Goal: Transaction & Acquisition: Subscribe to service/newsletter

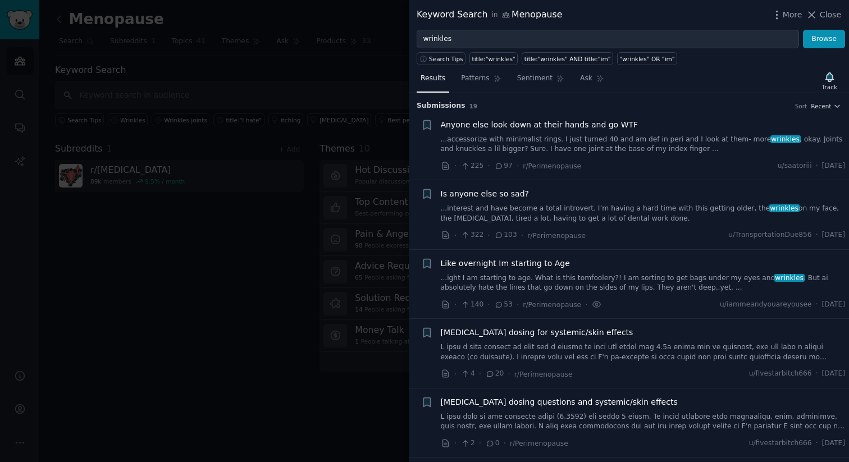
click at [174, 359] on div at bounding box center [424, 231] width 849 height 462
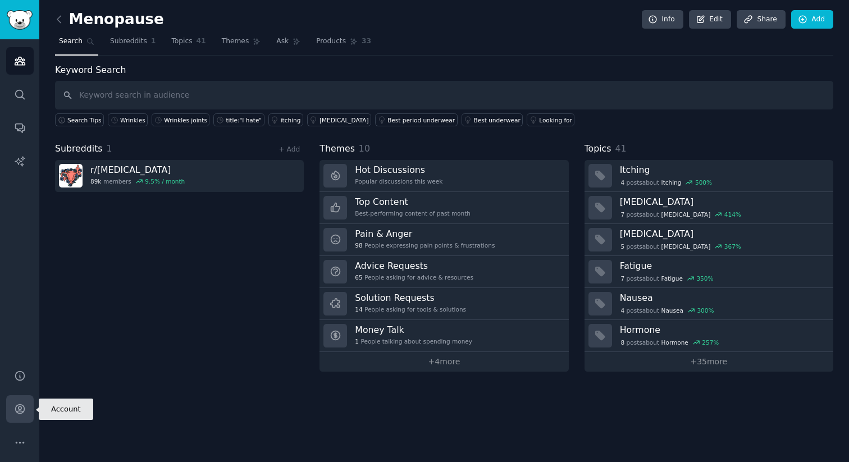
click at [16, 415] on icon "Sidebar" at bounding box center [20, 409] width 12 height 12
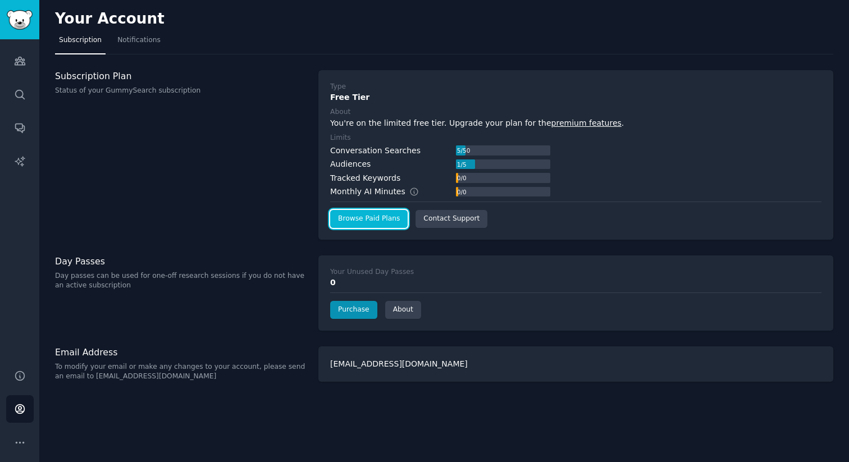
click at [354, 220] on link "Browse Paid Plans" at bounding box center [369, 219] width 78 height 18
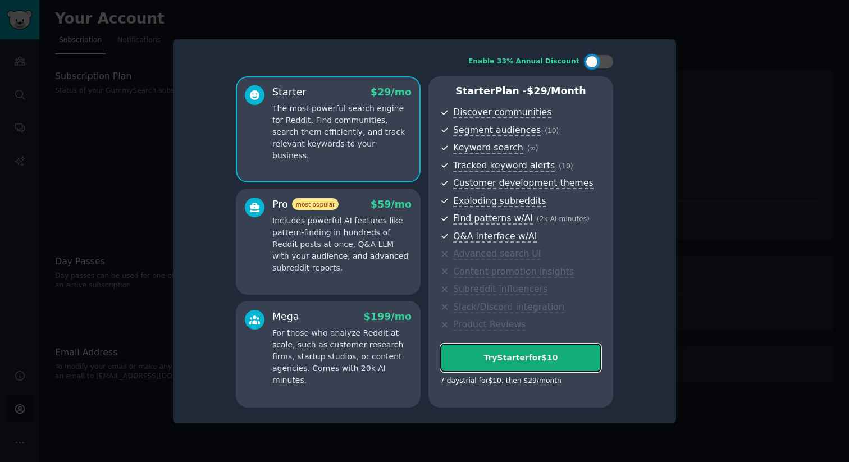
click at [466, 362] on div "Try Starter for $10" at bounding box center [521, 358] width 160 height 12
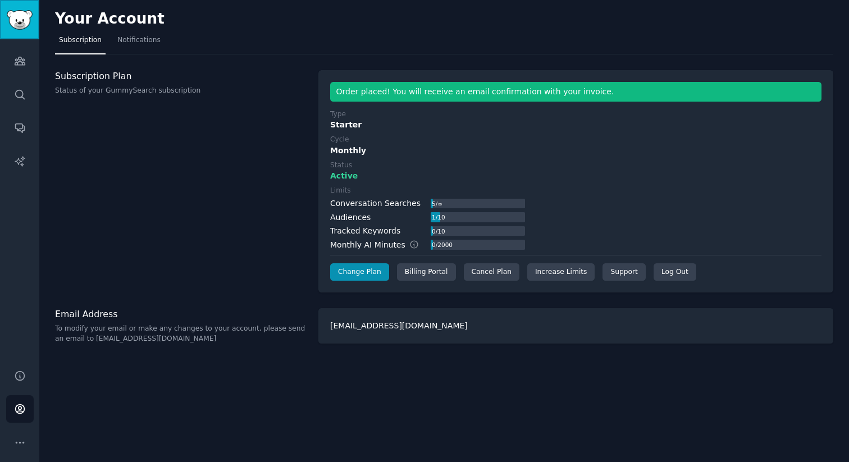
click at [17, 14] on img "Sidebar" at bounding box center [20, 20] width 26 height 20
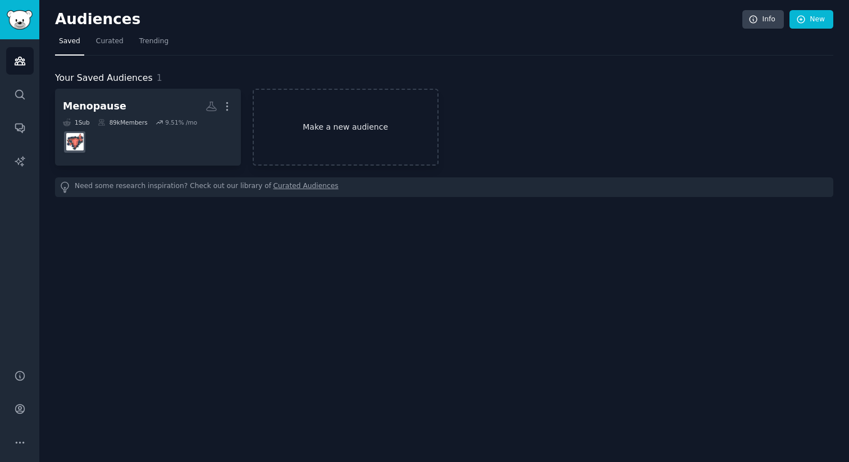
click at [335, 152] on link "Make a new audience" at bounding box center [346, 127] width 186 height 77
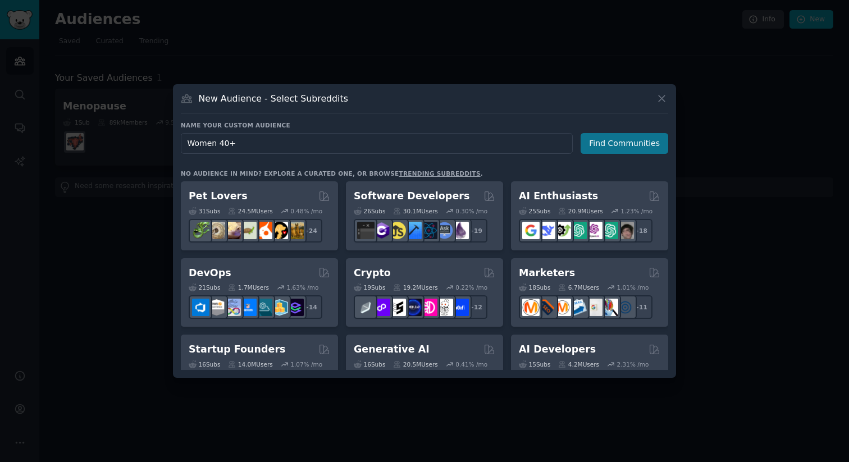
type input "Women 40+"
click at [596, 152] on button "Find Communities" at bounding box center [625, 143] width 88 height 21
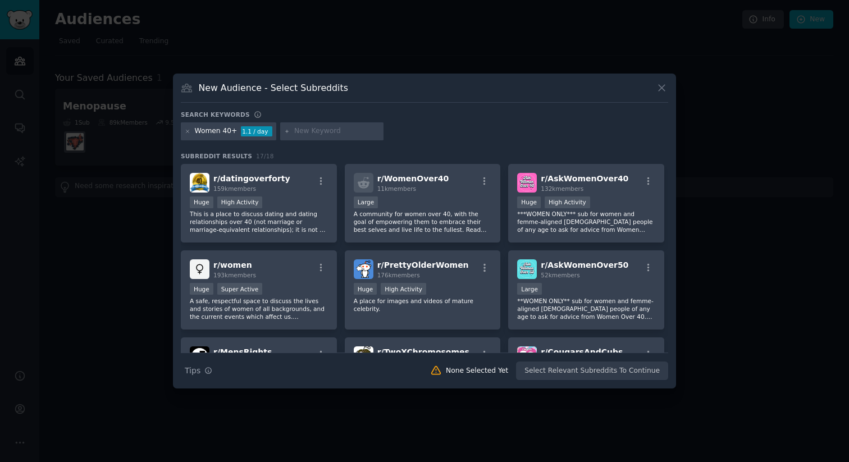
click at [348, 133] on input "text" at bounding box center [336, 131] width 85 height 10
type input "wrinkles"
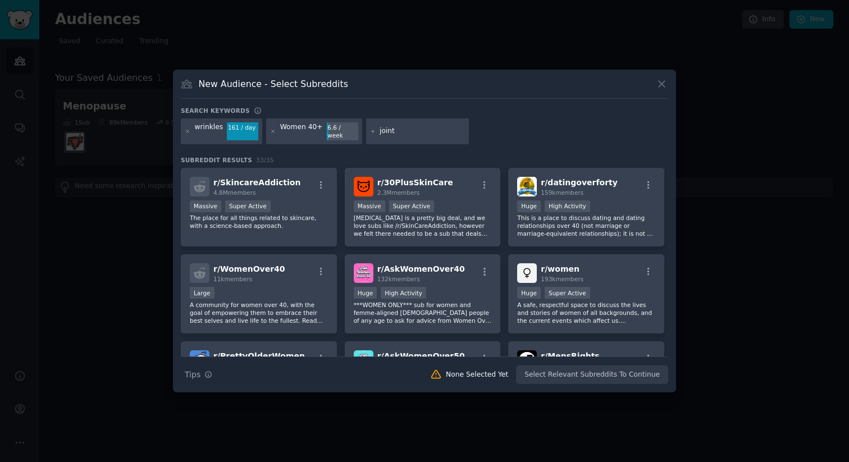
type input "joints"
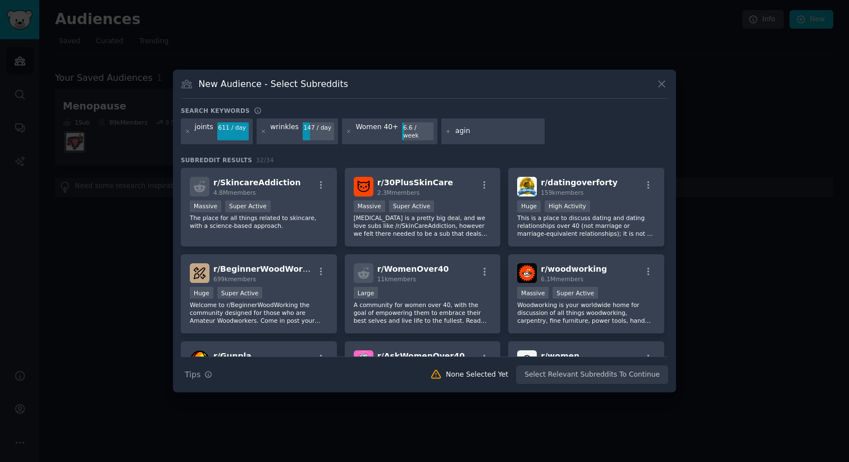
type input "aging"
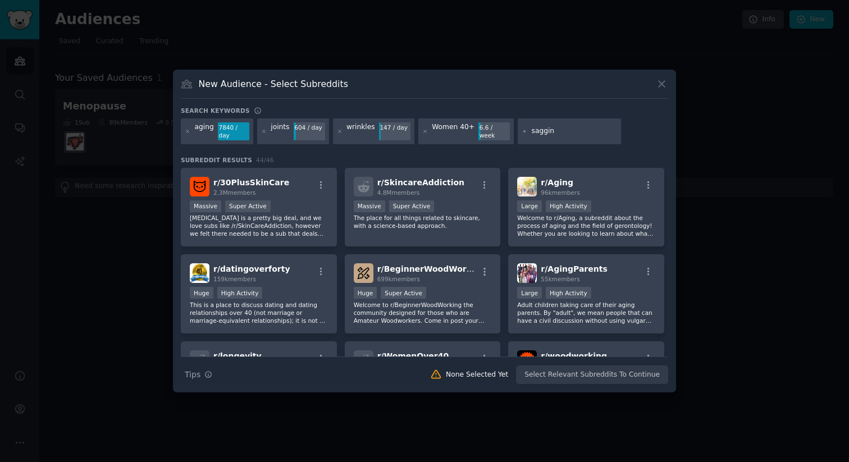
type input "sagging"
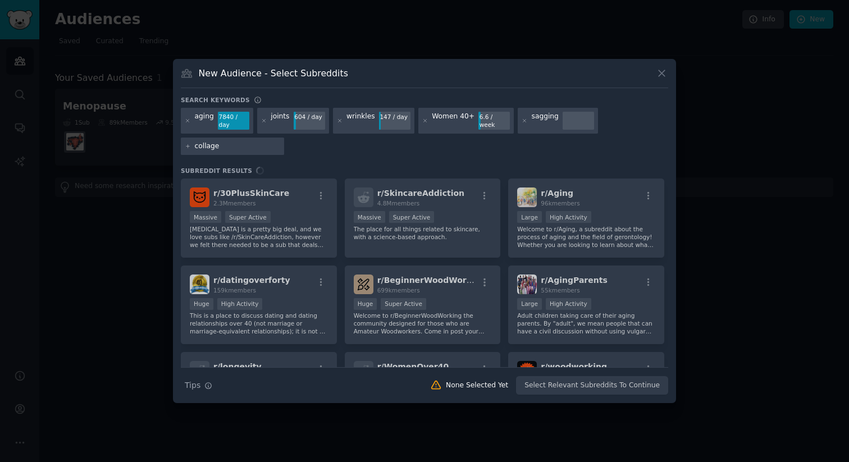
type input "collagen"
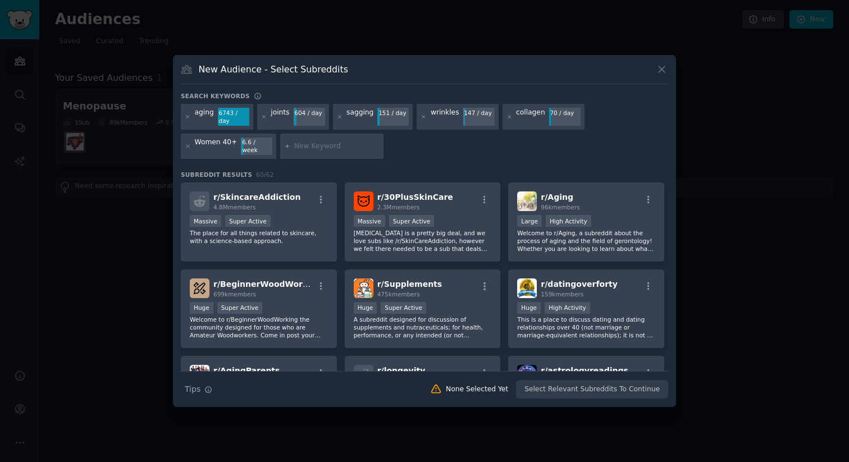
click at [276, 121] on div "joints" at bounding box center [280, 117] width 19 height 18
click at [206, 122] on div "aging" at bounding box center [204, 117] width 19 height 18
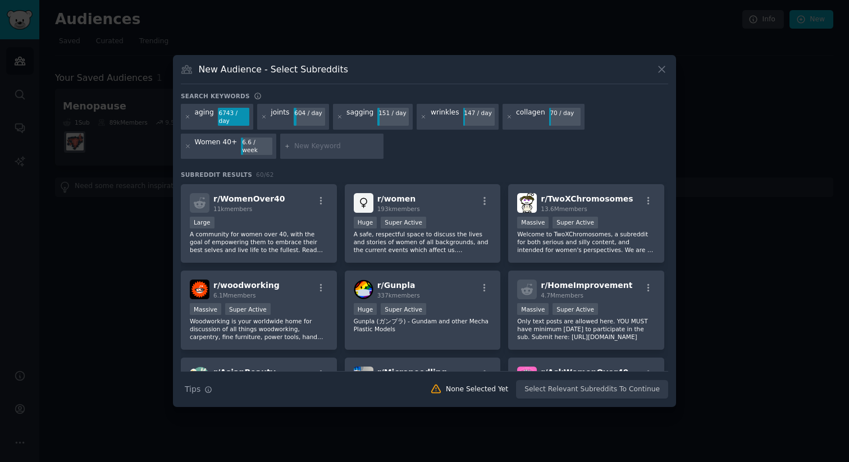
scroll to position [258, 0]
click at [453, 252] on div "r/ women 193k members Huge Super Active A safe, respectful space to discuss the…" at bounding box center [423, 224] width 156 height 79
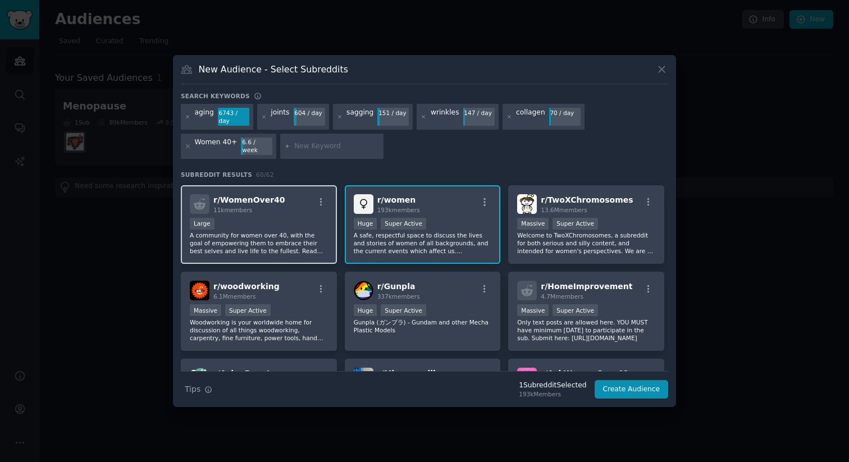
click at [286, 242] on p "A community for women over 40, with the goal of empowering them to embrace thei…" at bounding box center [259, 243] width 138 height 24
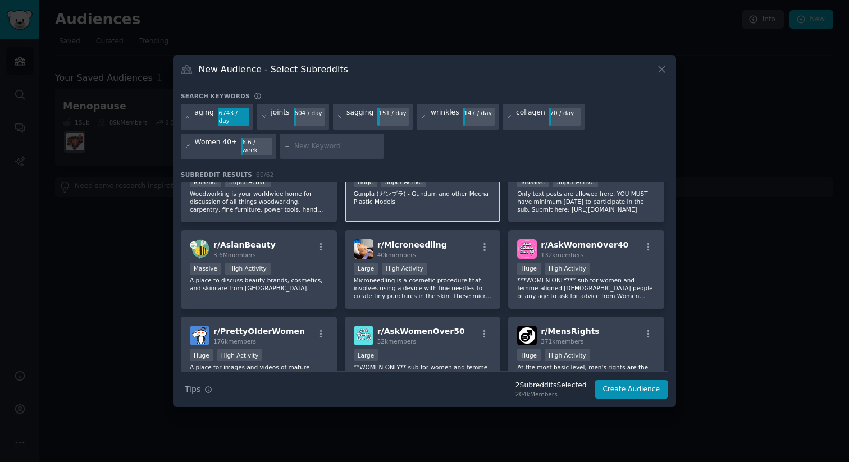
scroll to position [389, 0]
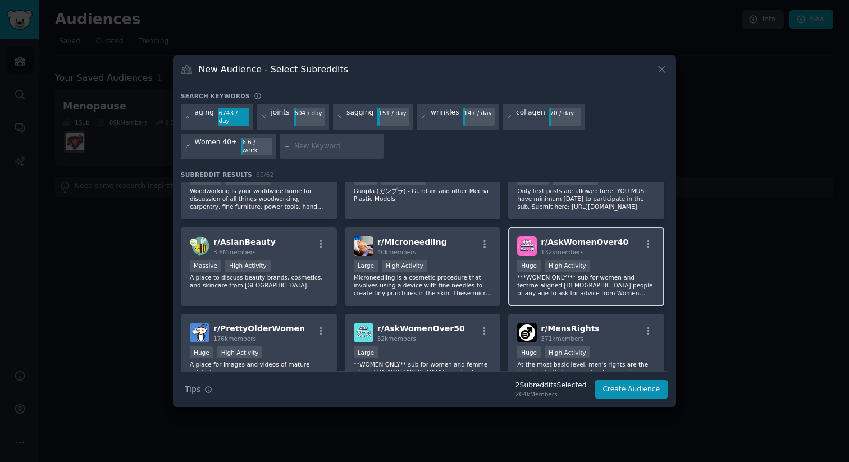
click at [561, 283] on p "***WOMEN ONLY*** sub for women and femme-aligned non-binary people of any age t…" at bounding box center [586, 286] width 138 height 24
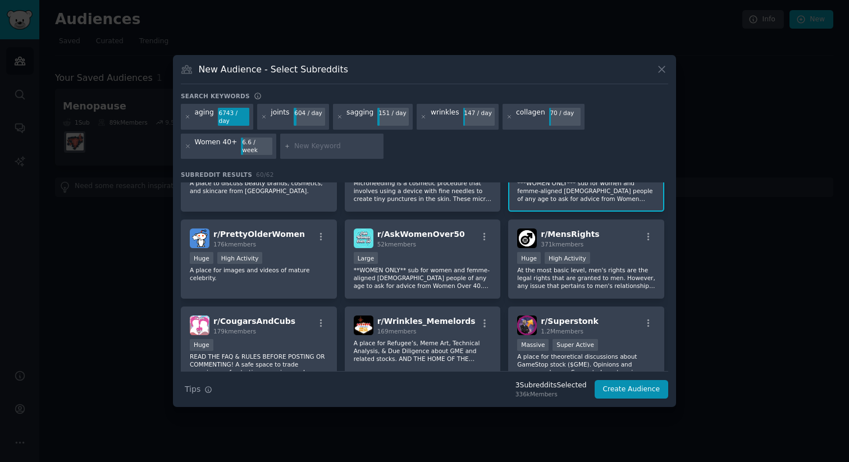
scroll to position [491, 0]
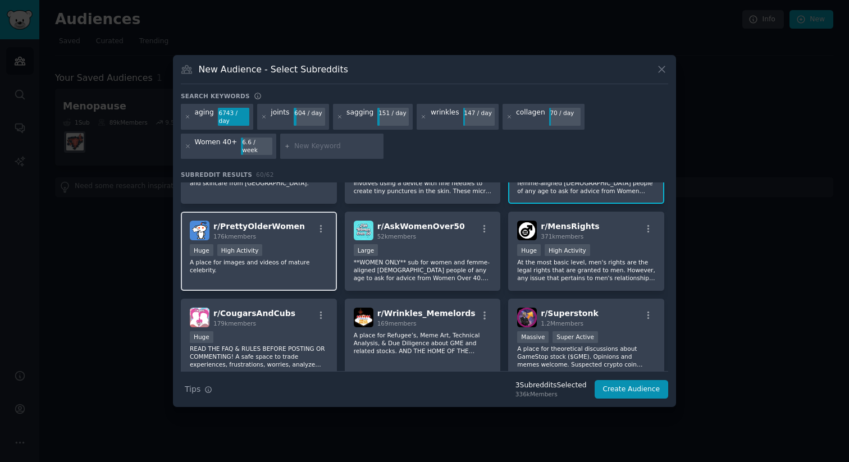
click at [291, 271] on div "r/ PrettyOlderWomen 176k members Huge High Activity A place for images and vide…" at bounding box center [259, 251] width 156 height 79
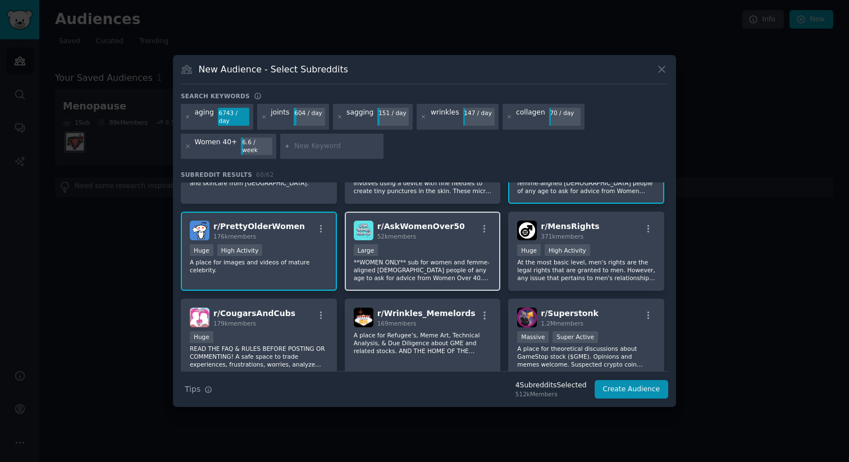
click at [431, 267] on p "**WOMEN ONLY** sub for women and femme-aligned non-binary people of any age to …" at bounding box center [423, 270] width 138 height 24
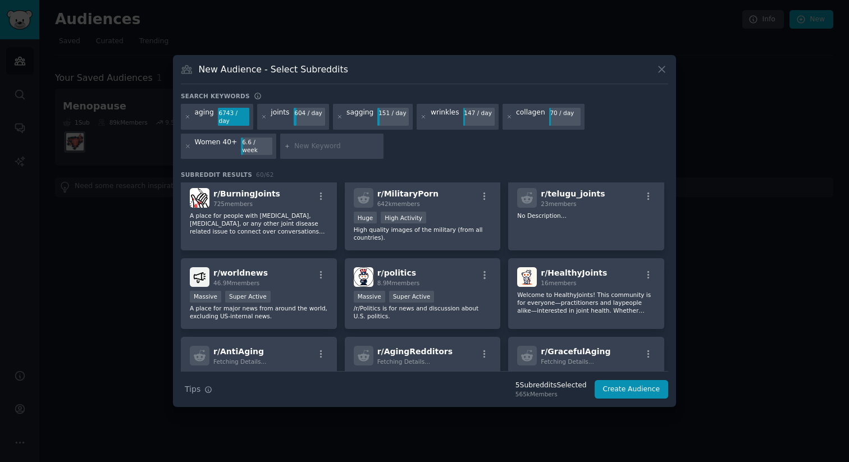
scroll to position [864, 0]
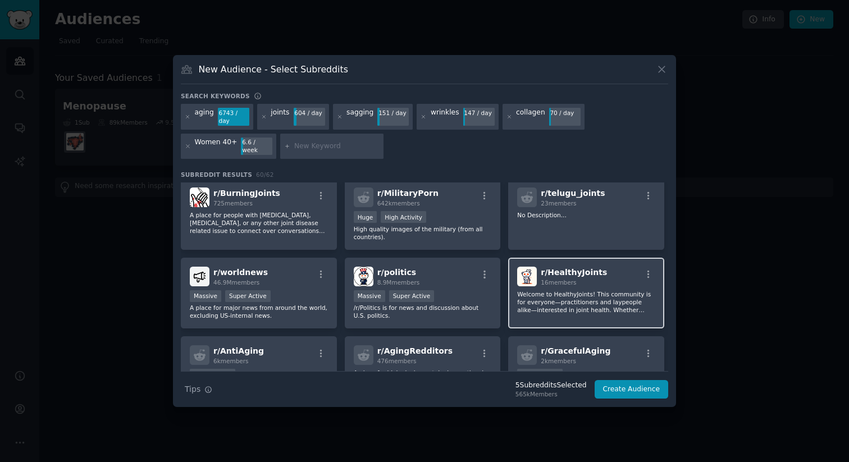
click at [581, 315] on div "r/ HealthyJoints 16 members Welcome to HealthyJoints! This community is for eve…" at bounding box center [586, 293] width 156 height 71
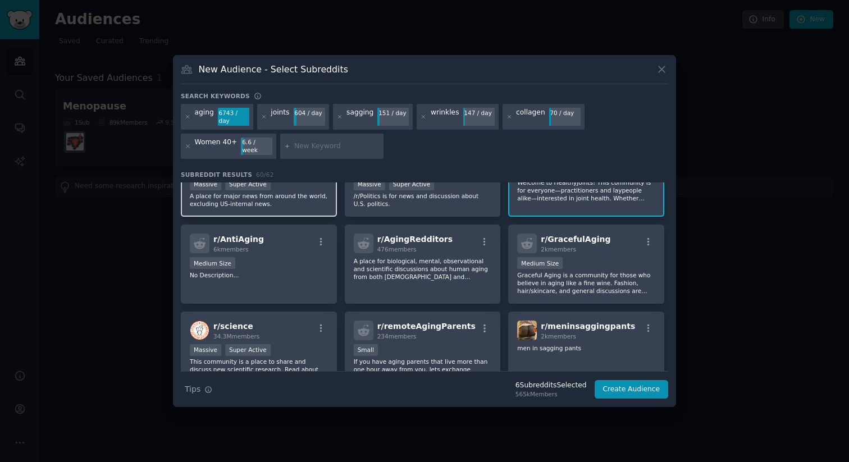
scroll to position [975, 0]
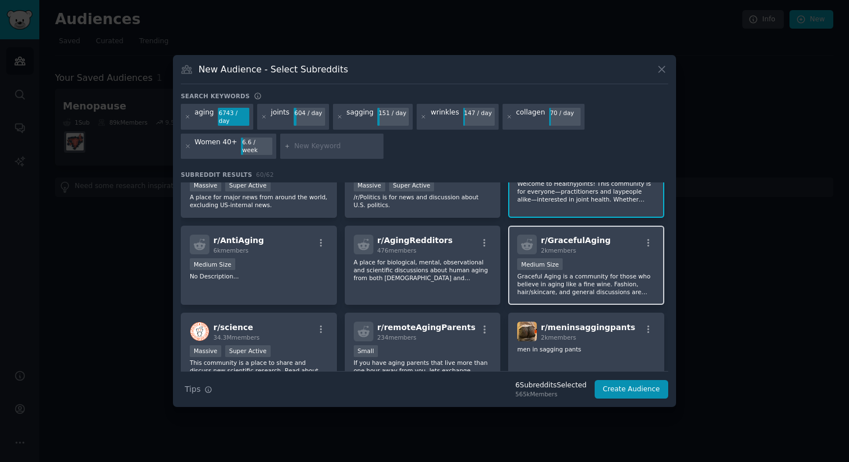
click at [597, 274] on p "Graceful Aging is a community for those who believe in aging like a fine wine. …" at bounding box center [586, 284] width 138 height 24
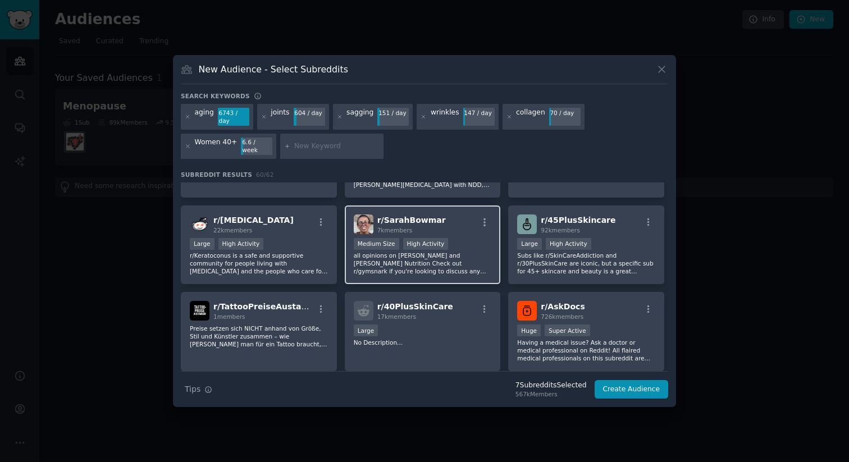
scroll to position [1431, 0]
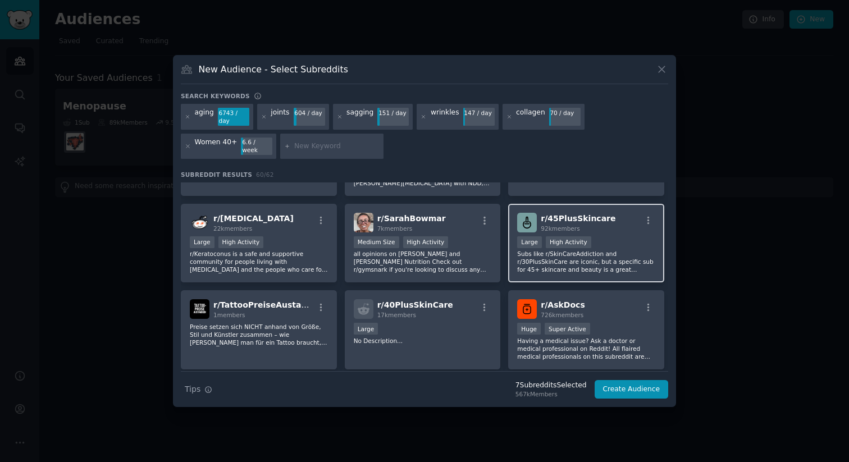
click at [608, 262] on p "Subs like r/SkinCareAddiction and r/30PlusSkinCare are iconic, but a specific s…" at bounding box center [586, 262] width 138 height 24
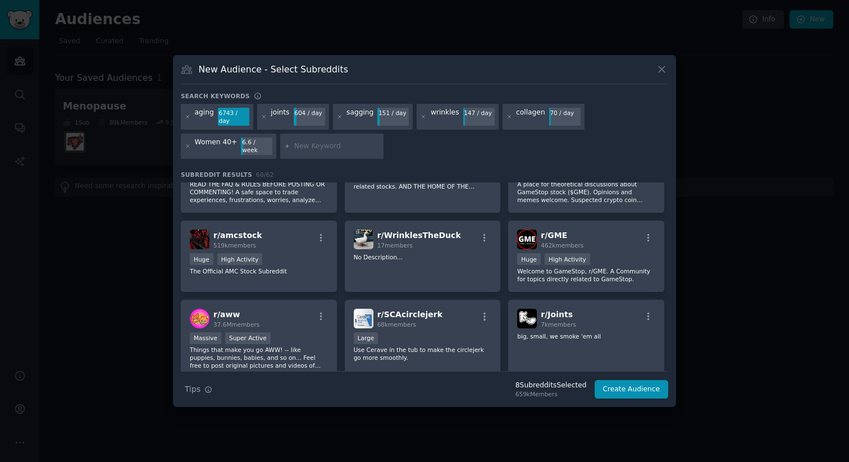
scroll to position [0, 0]
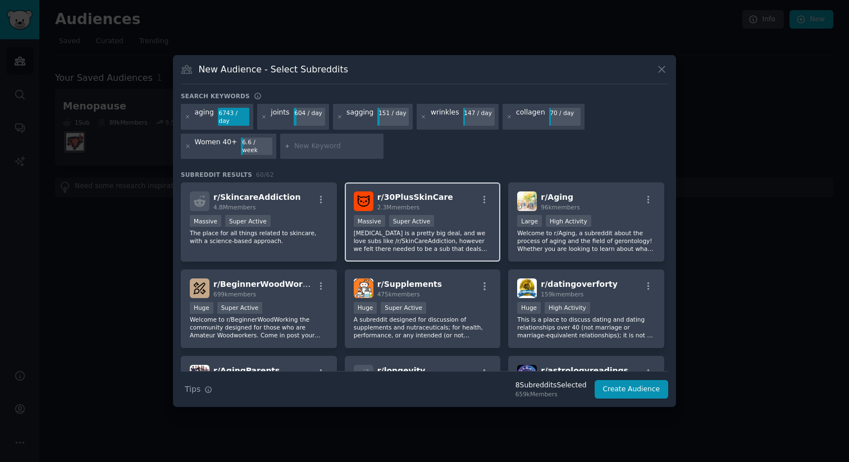
click at [457, 239] on p "Skin care is a pretty big deal, and we love subs like /r/SkinCareAddiction, how…" at bounding box center [423, 241] width 138 height 24
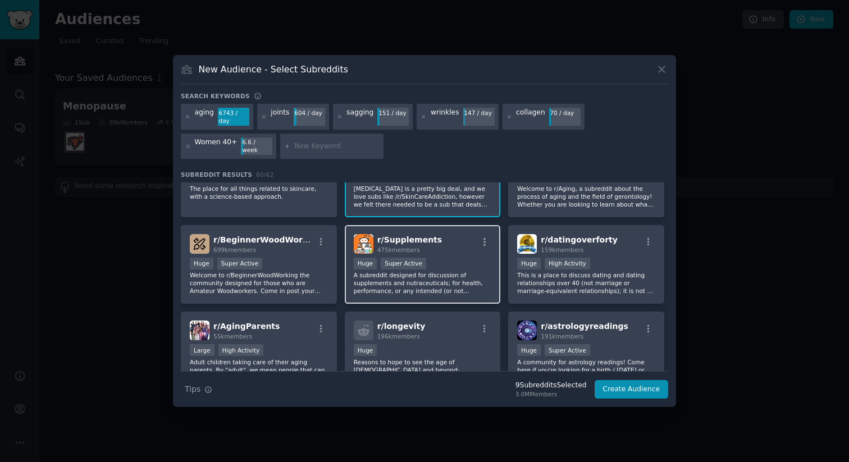
scroll to position [46, 0]
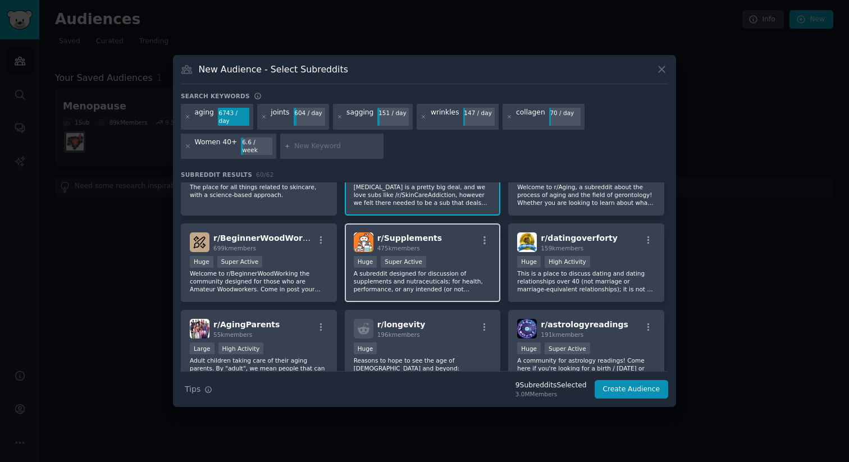
click at [458, 290] on div "r/ Supplements 475k members >= 95th percentile for submissions / day Huge Super…" at bounding box center [423, 263] width 156 height 79
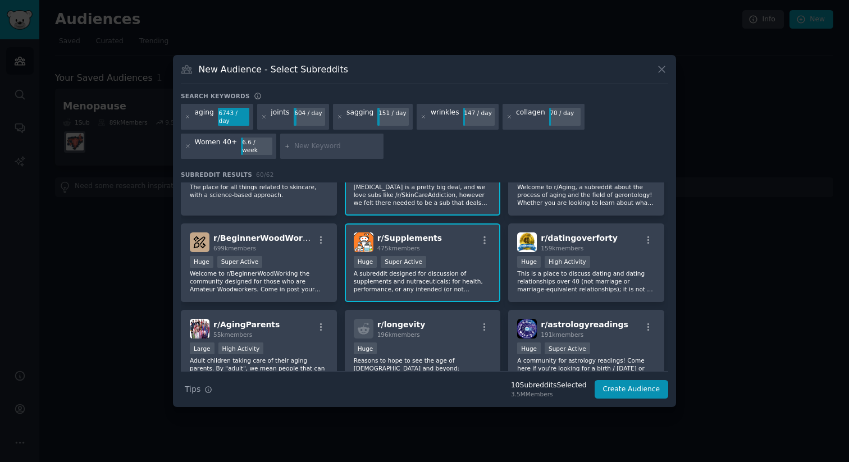
click at [439, 126] on div "wrinkles" at bounding box center [445, 117] width 29 height 18
click at [608, 385] on button "Create Audience" at bounding box center [632, 389] width 74 height 19
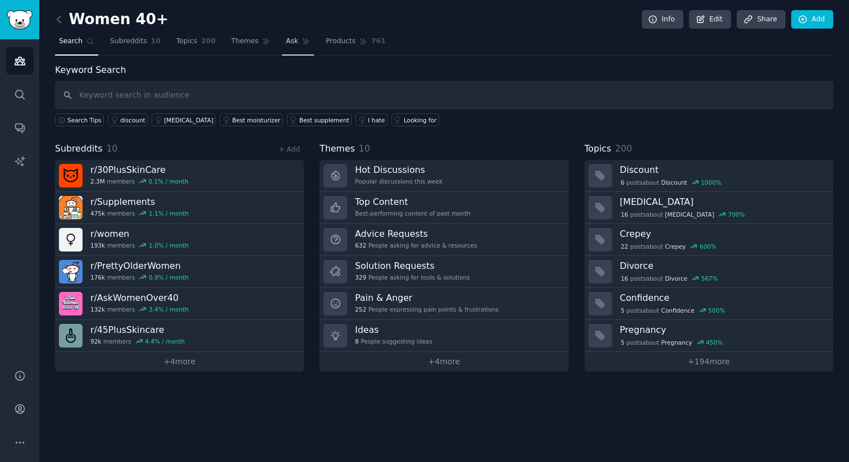
click at [298, 38] on link "Ask" at bounding box center [298, 44] width 32 height 23
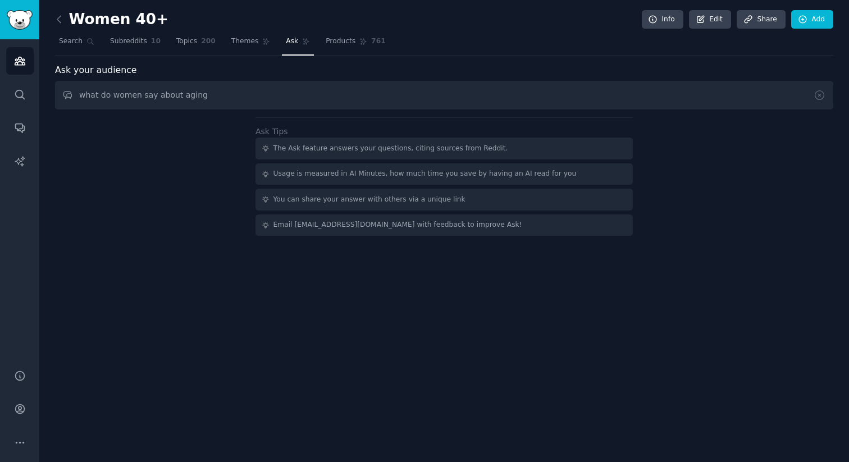
type input "what do women say about aging"
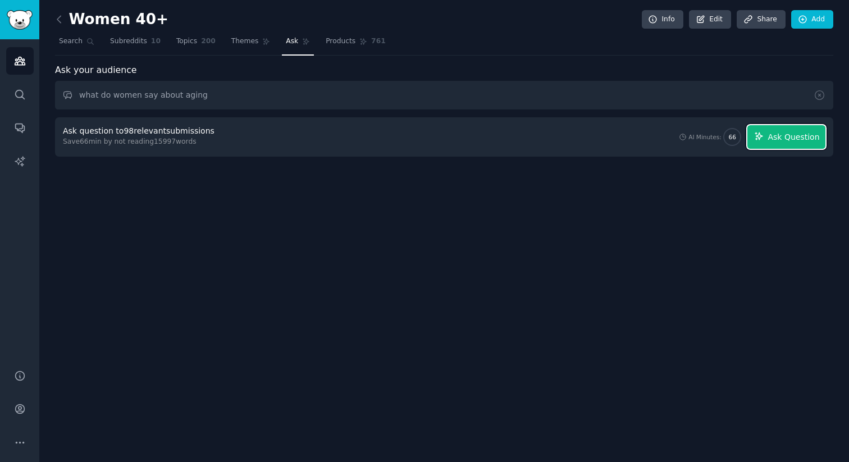
click at [778, 141] on span "Ask Question" at bounding box center [794, 137] width 52 height 12
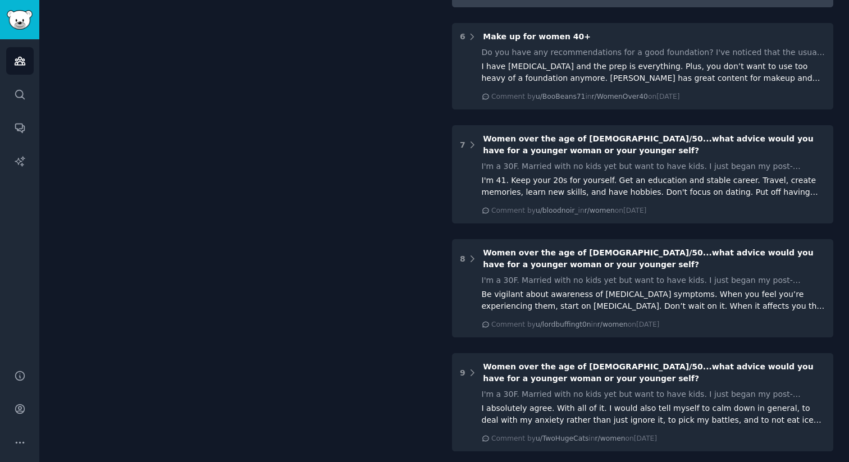
scroll to position [699, 0]
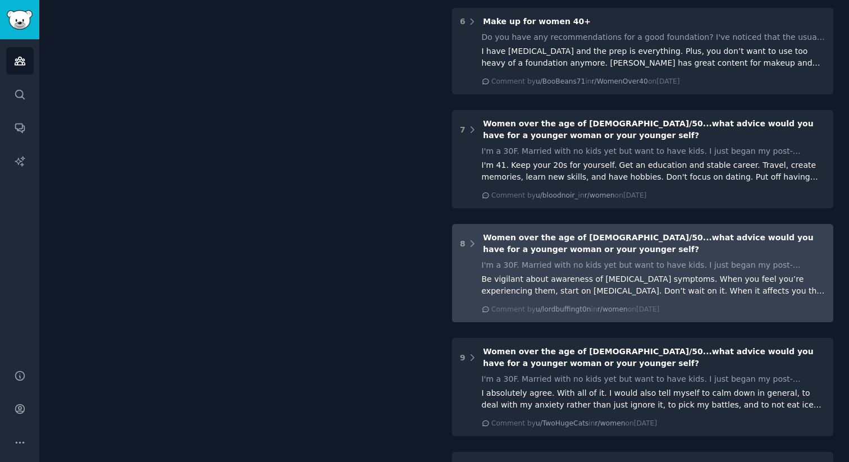
click at [730, 274] on div "Be vigilant about awareness of perimenopause symptoms. When you feel you’re exp…" at bounding box center [654, 286] width 344 height 24
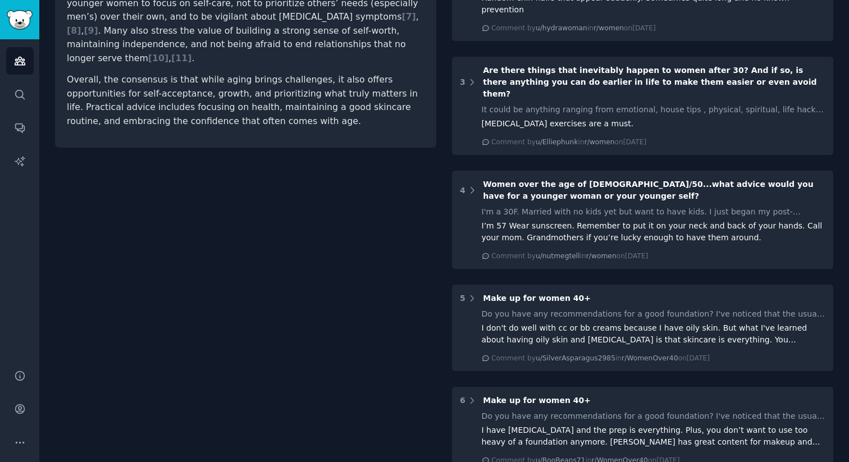
scroll to position [0, 0]
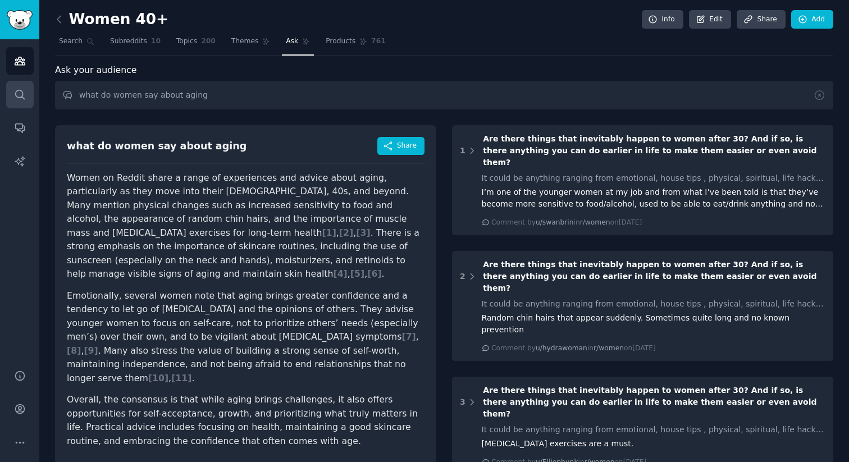
click at [29, 93] on link "Search" at bounding box center [20, 95] width 28 height 28
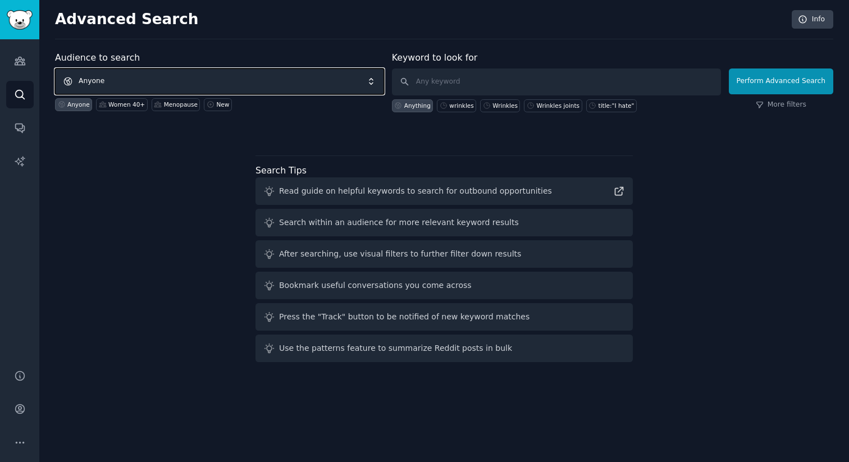
click at [154, 81] on span "Anyone" at bounding box center [219, 82] width 329 height 26
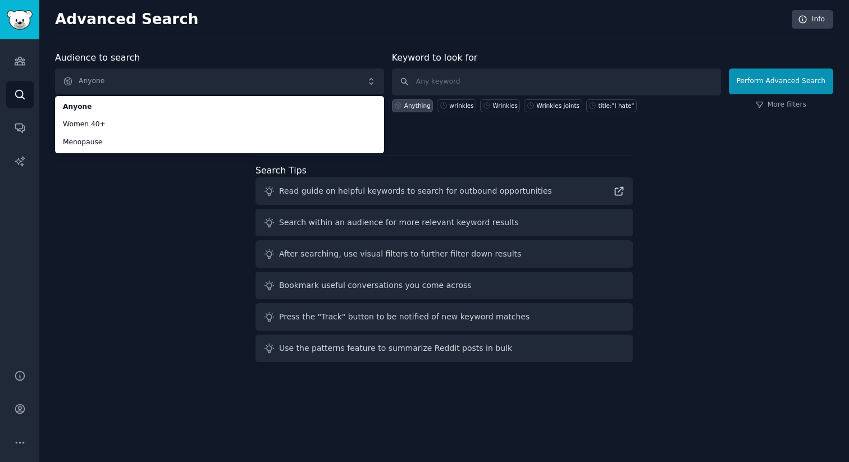
click at [154, 236] on div "Audience to search Anyone Anyone Women 40+ Menopause Anyone Women 40+ Menopause…" at bounding box center [444, 209] width 779 height 316
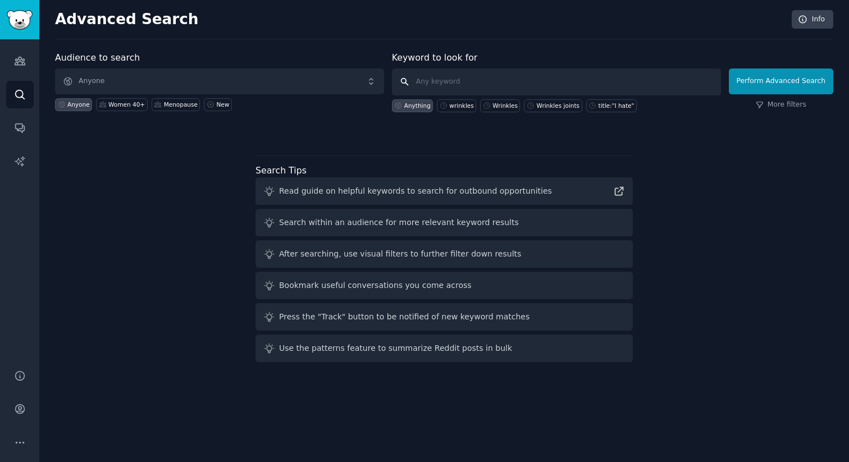
click at [495, 76] on input "text" at bounding box center [556, 82] width 329 height 27
click at [464, 107] on div "wrinkles" at bounding box center [461, 106] width 24 height 8
type input "wrinkles"
click at [796, 84] on button "Perform Advanced Search" at bounding box center [781, 82] width 104 height 26
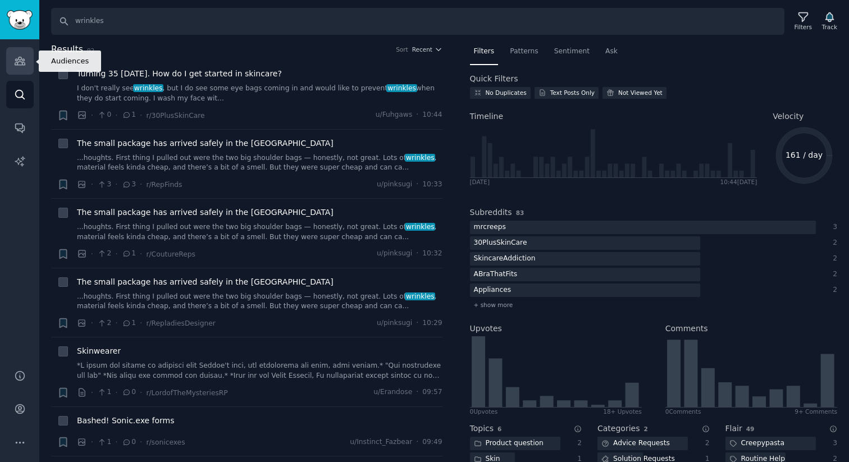
click at [17, 64] on icon "Sidebar" at bounding box center [20, 61] width 10 height 8
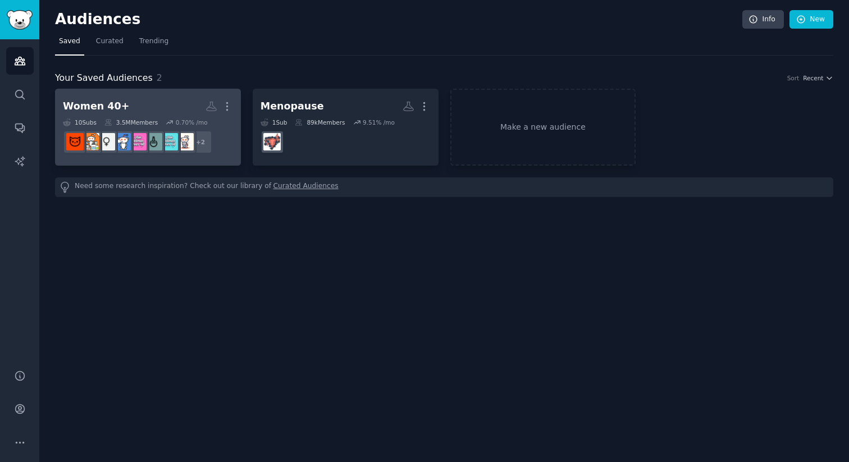
click at [145, 121] on div "3.5M Members" at bounding box center [130, 123] width 53 height 8
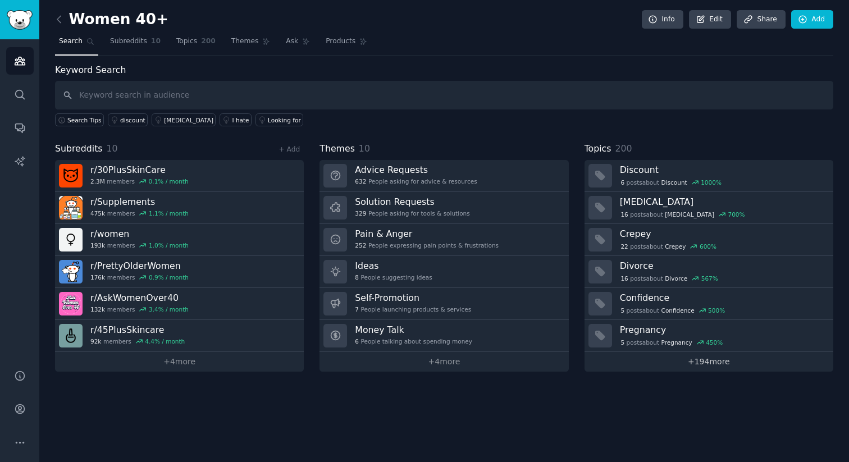
click at [711, 361] on link "+ 194 more" at bounding box center [709, 362] width 249 height 20
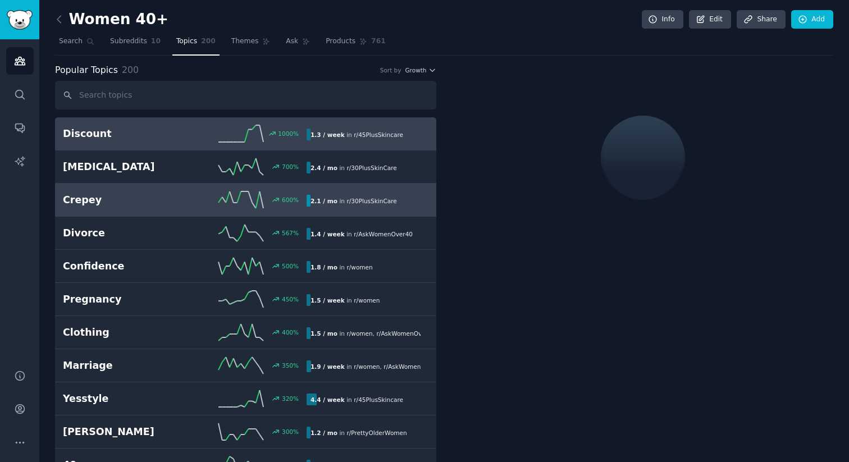
click at [75, 204] on h2 "Crepey" at bounding box center [124, 200] width 122 height 14
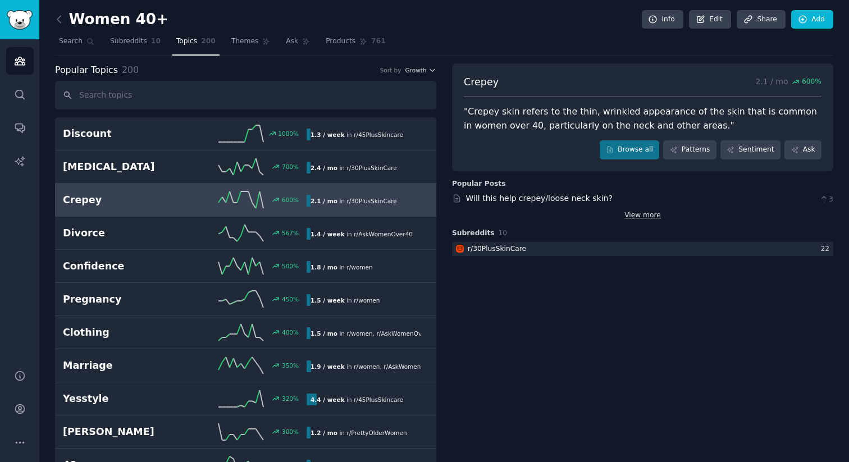
click at [638, 213] on link "View more" at bounding box center [643, 216] width 37 height 10
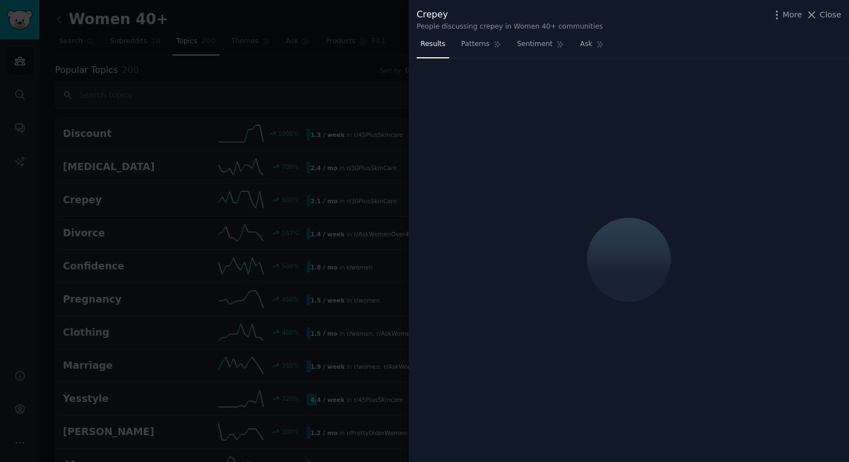
click at [234, 95] on div at bounding box center [424, 231] width 849 height 462
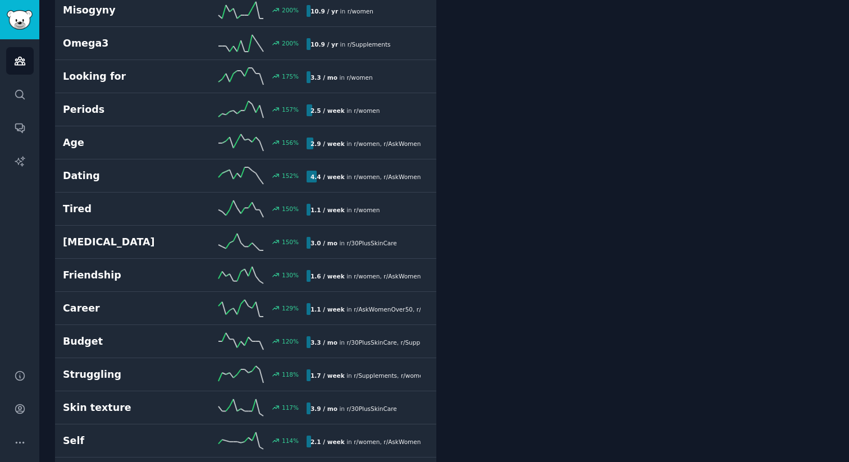
scroll to position [644, 0]
